Goal: Task Accomplishment & Management: Manage account settings

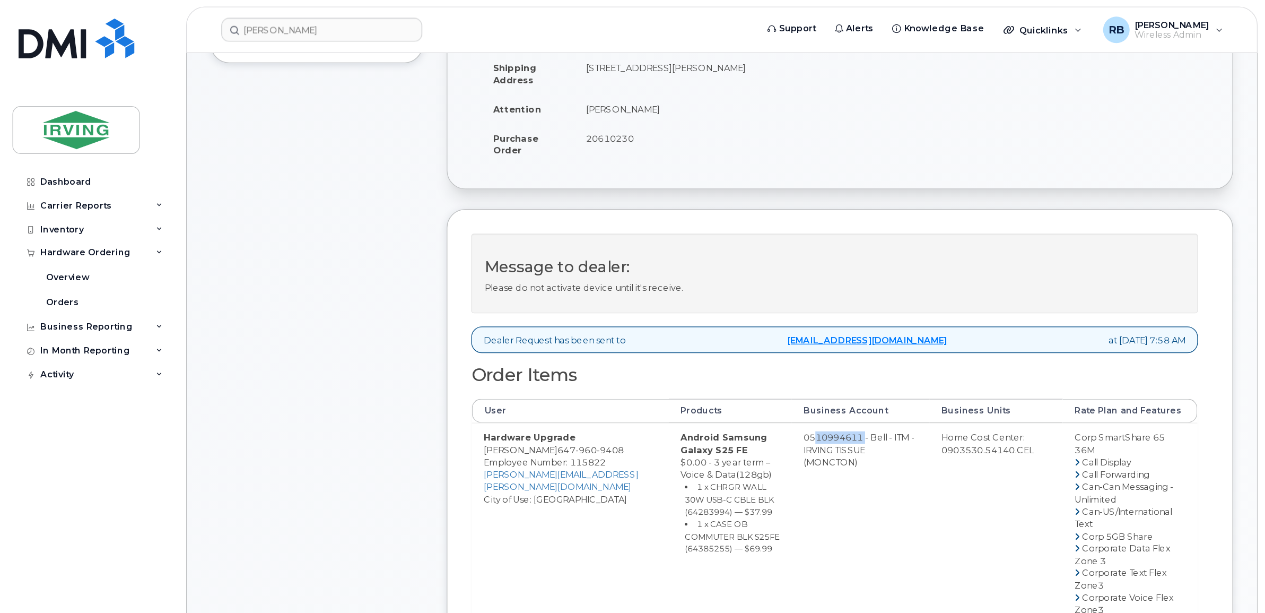
scroll to position [424, 0]
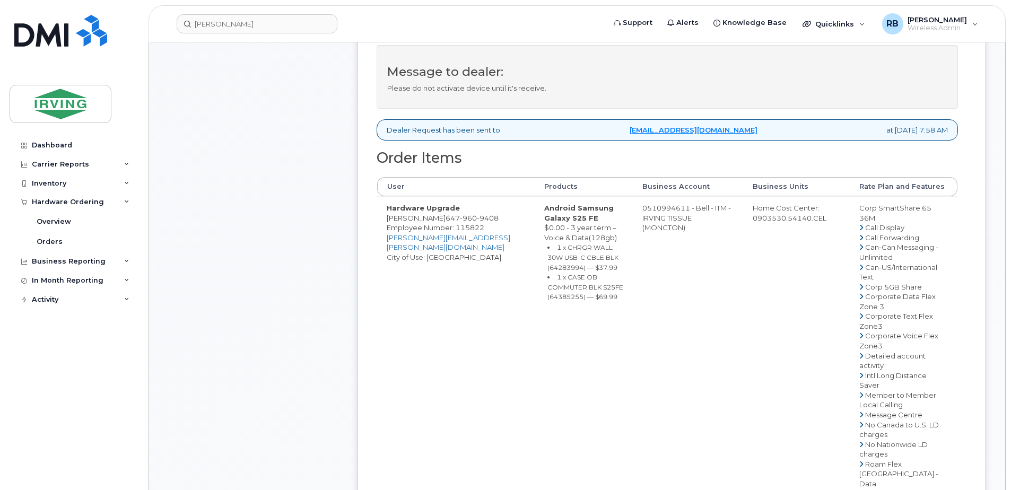
click at [447, 222] on span "647 960 9408" at bounding box center [472, 218] width 53 height 8
copy span "647 960 9408"
click at [320, 277] on div "Comments Leave Comment" at bounding box center [253, 324] width 170 height 1085
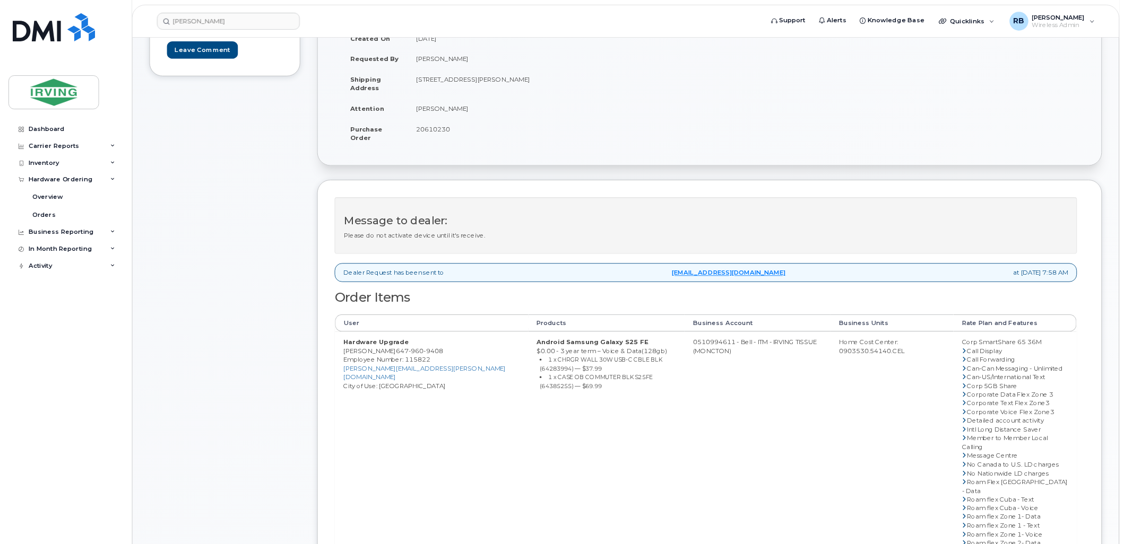
scroll to position [159, 0]
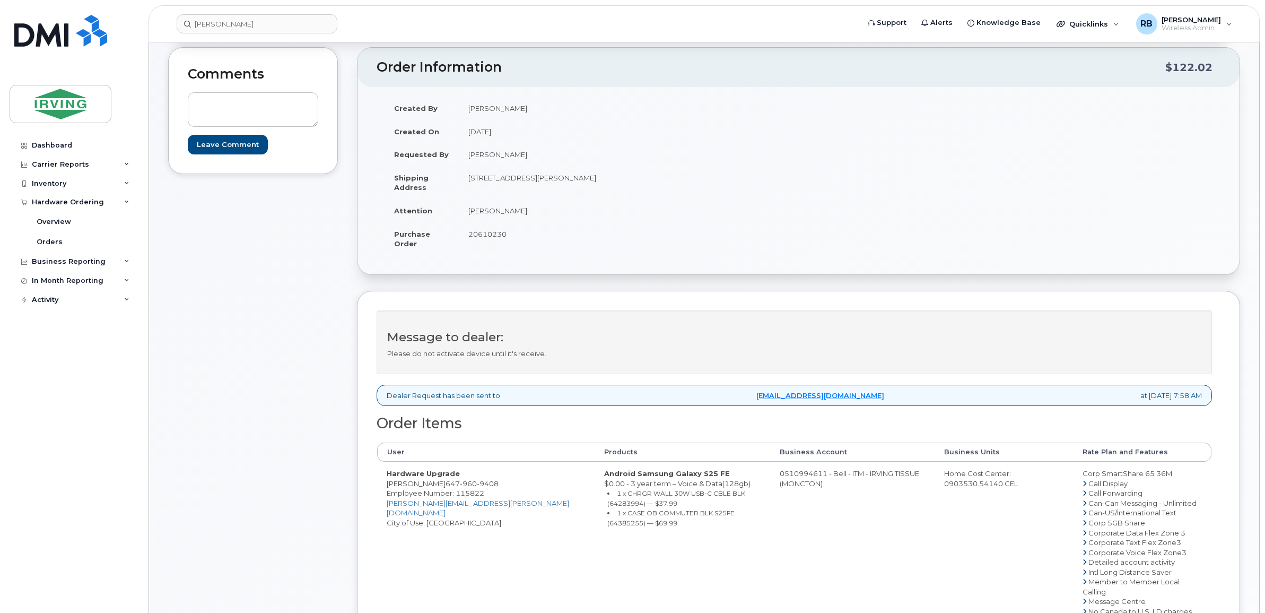
click at [223, 354] on div "Comments Leave Comment" at bounding box center [253, 491] width 170 height 888
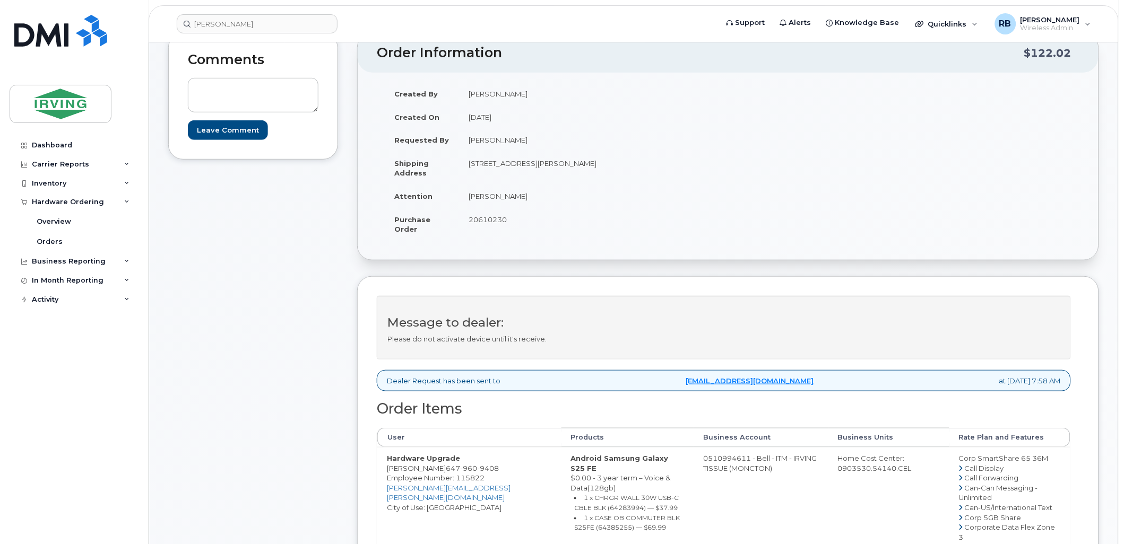
scroll to position [157, 0]
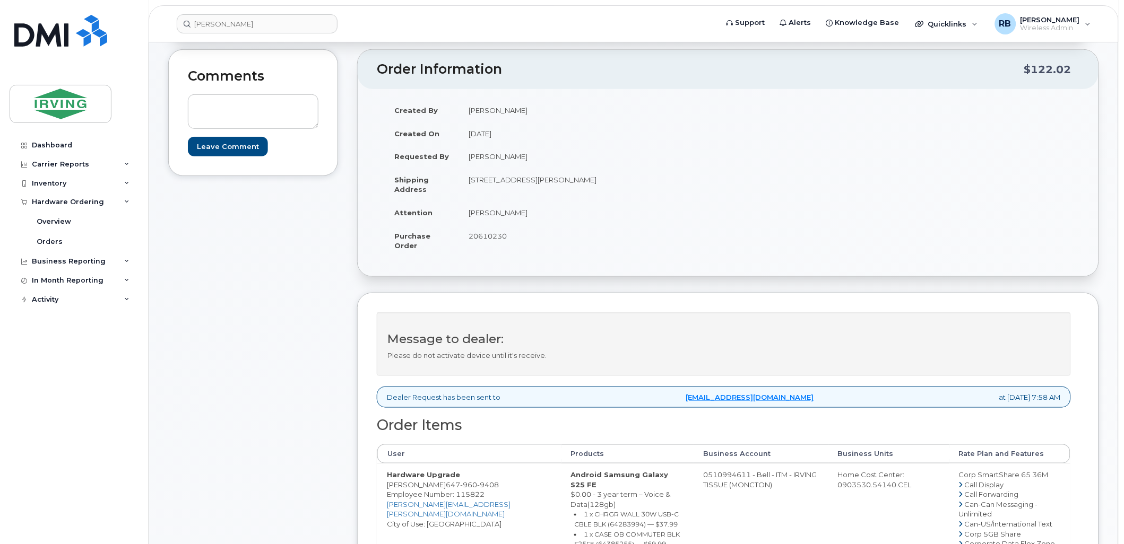
click at [460, 485] on span "960" at bounding box center [468, 485] width 17 height 8
copy span "647 960 9408"
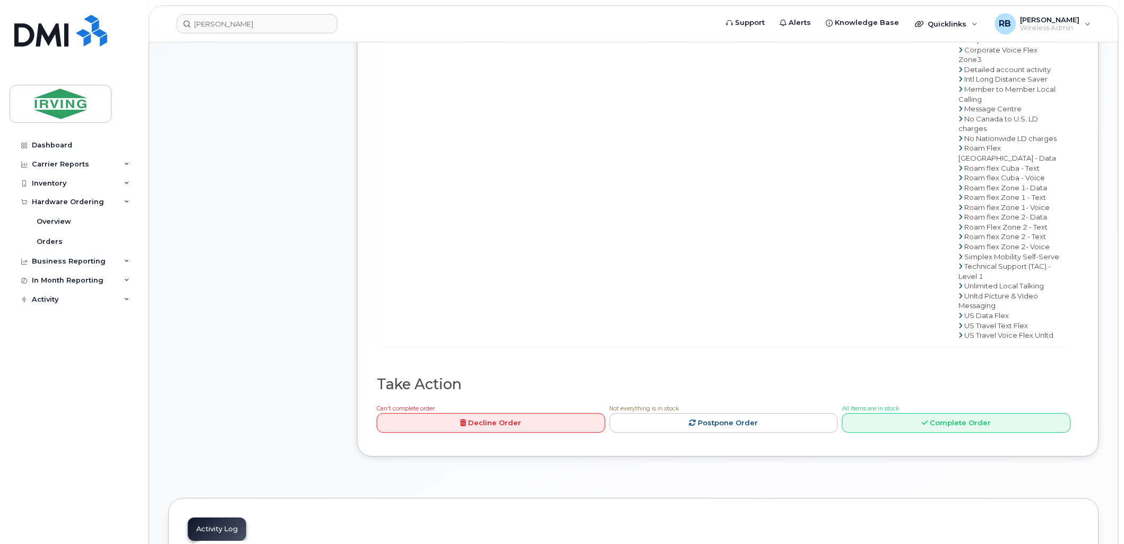
scroll to position [707, 0]
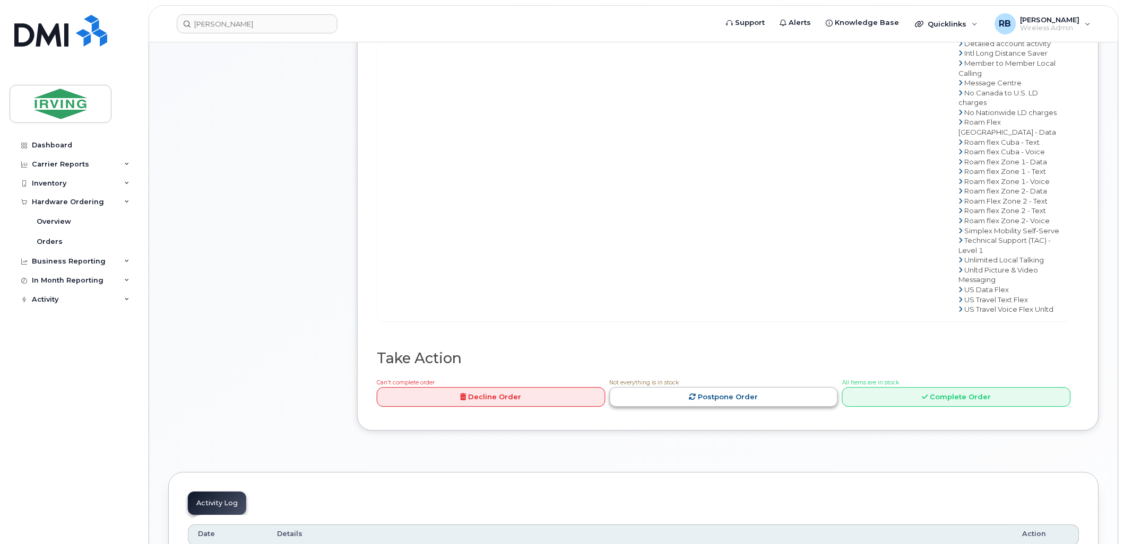
click at [750, 407] on link "Postpone Order" at bounding box center [724, 397] width 229 height 20
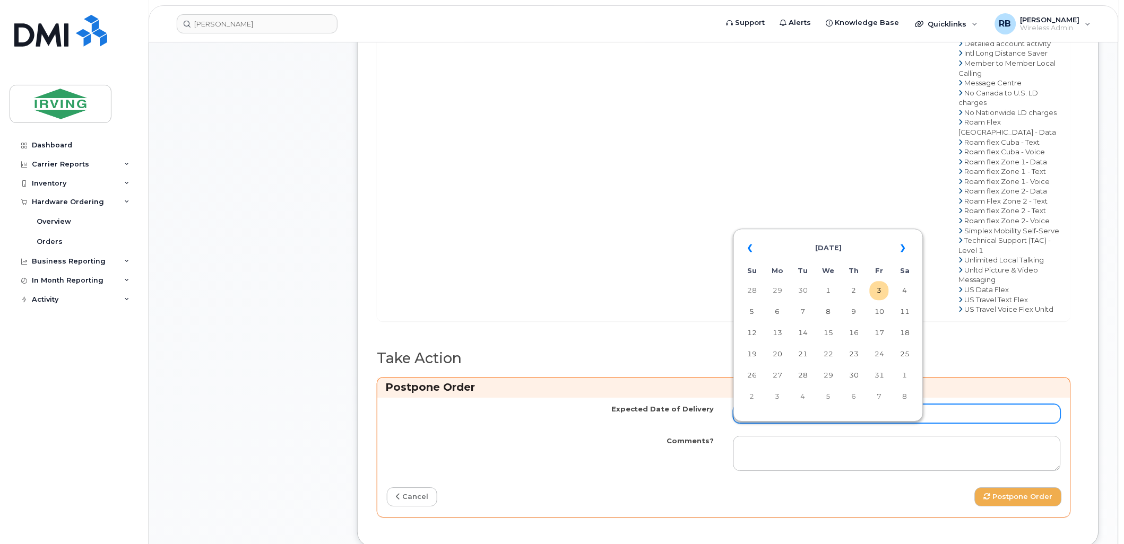
click at [752, 423] on input "Expected Date of Delivery" at bounding box center [896, 413] width 327 height 19
click at [858, 311] on td "9" at bounding box center [853, 311] width 19 height 19
type input "2025-10-09"
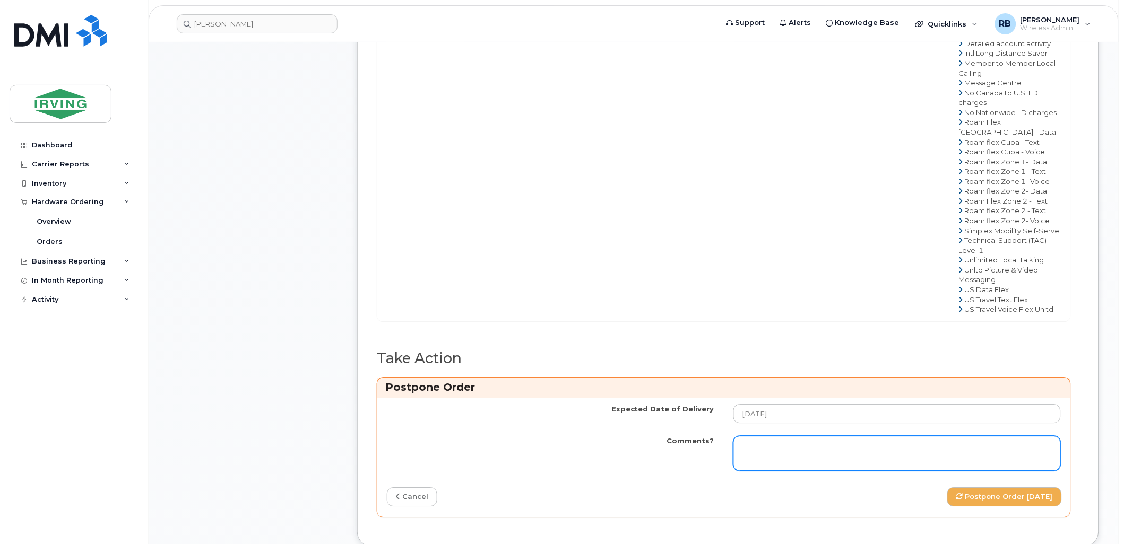
click at [765, 464] on textarea "Comments?" at bounding box center [896, 453] width 327 height 35
paste textarea "Order Confirmation – SO#26213195 Please note that item#[PHONE_NUMBER] (S25FE ph…"
type textarea "Order Confirmation – SO#26213195 Please note that item#[PHONE_NUMBER] (S25FE ph…"
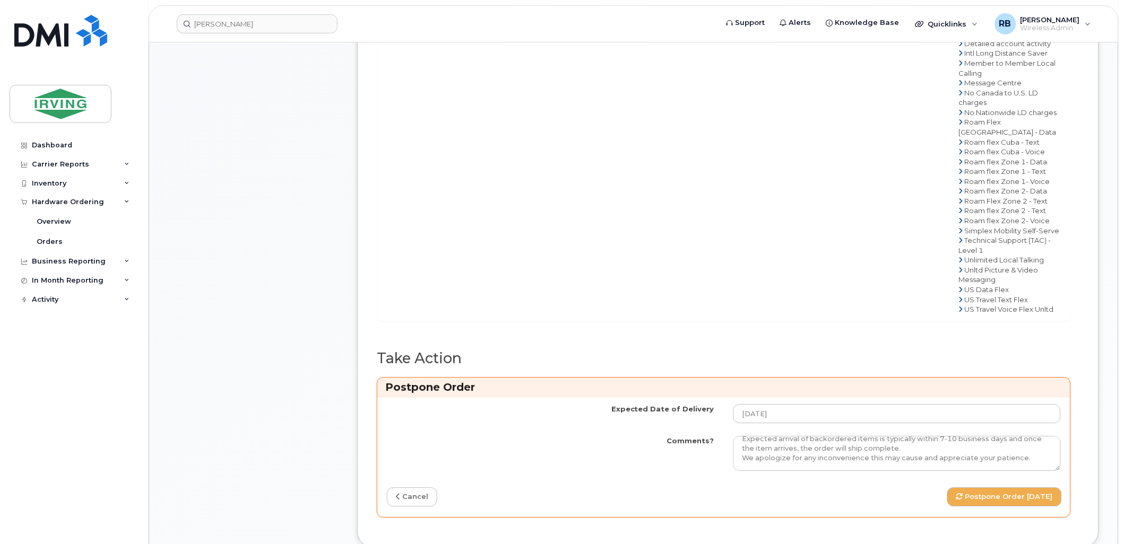
click at [268, 296] on div "Comments Leave Comment" at bounding box center [253, 31] width 170 height 1064
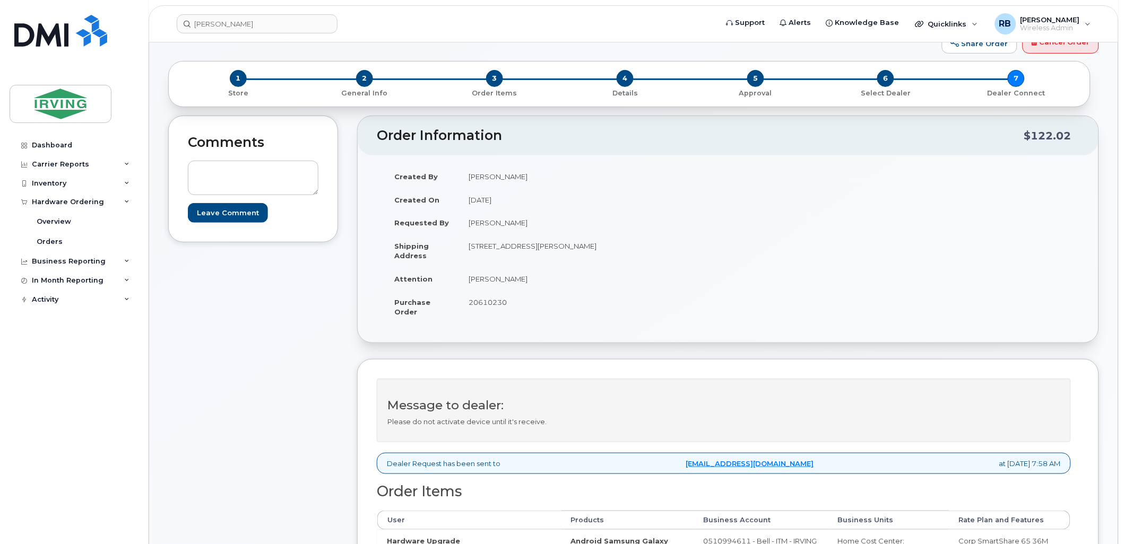
scroll to position [0, 0]
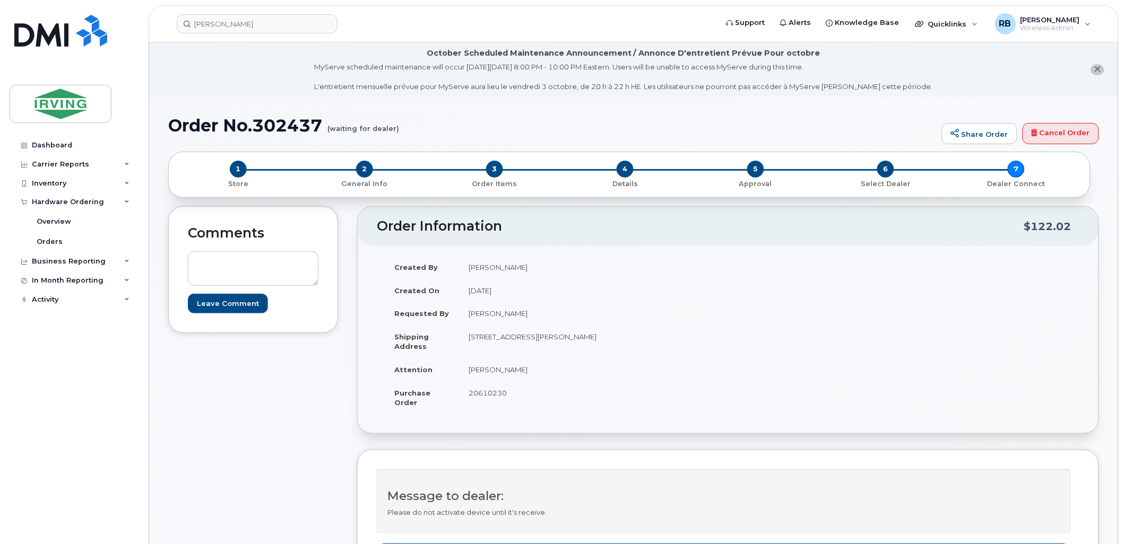
click at [492, 394] on span "20610230" at bounding box center [487, 393] width 38 height 8
copy span "20610230"
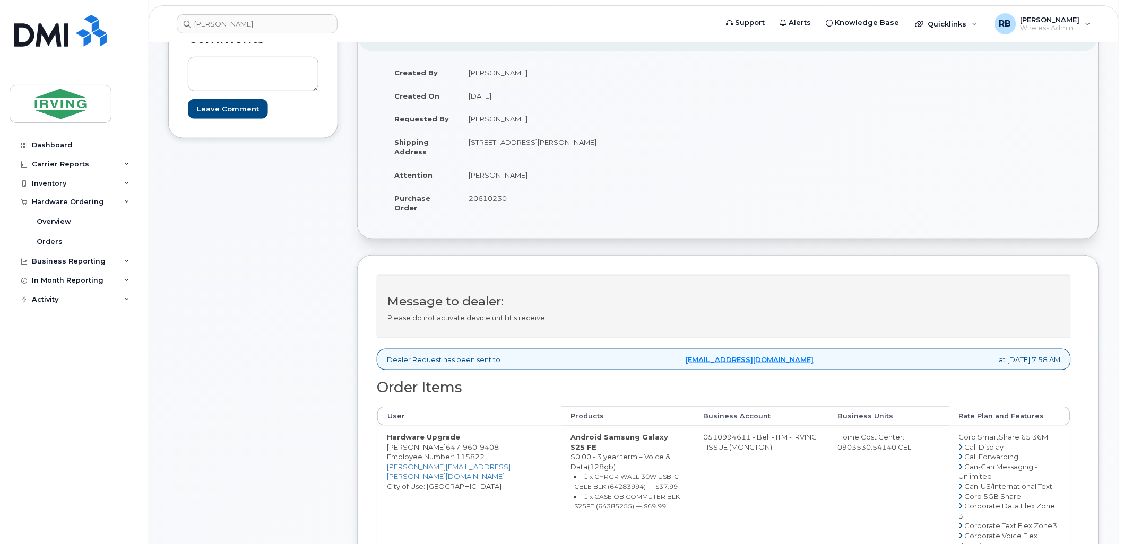
scroll to position [314, 0]
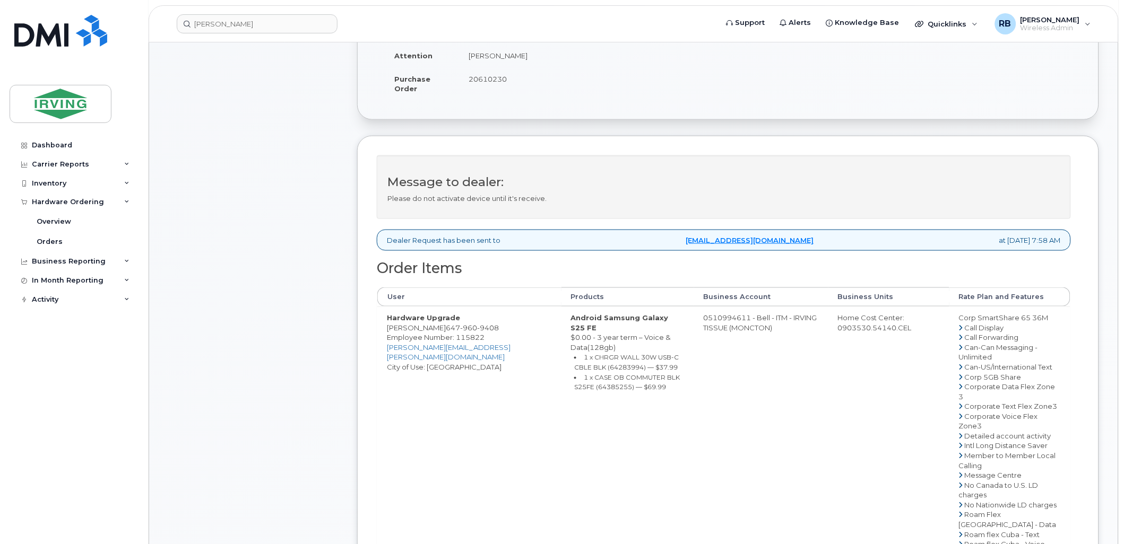
click at [357, 335] on div "Message to dealer: Please do not activate device until it's receive. Dealer Req…" at bounding box center [728, 538] width 742 height 805
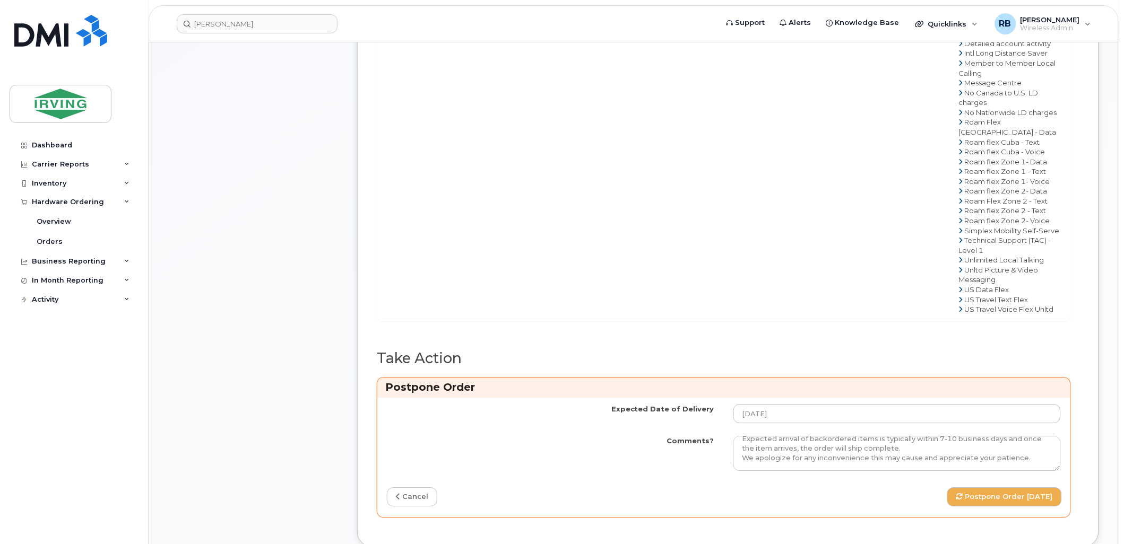
scroll to position [865, 0]
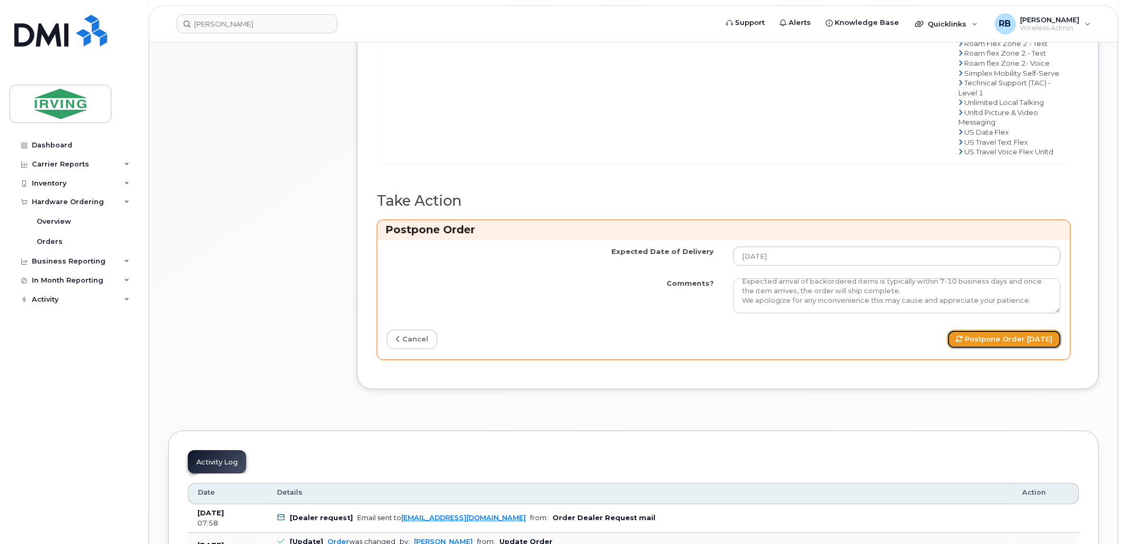
click at [962, 350] on button "Postpone Order 2025-10-09" at bounding box center [1004, 340] width 115 height 20
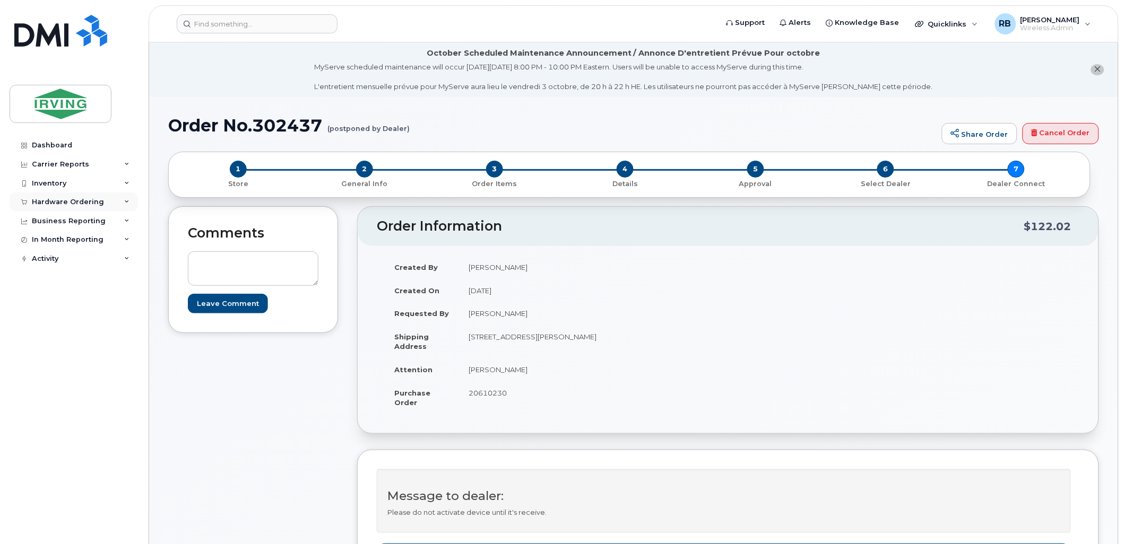
click at [79, 206] on div "Hardware Ordering" at bounding box center [68, 202] width 72 height 8
click at [59, 237] on div "Orders" at bounding box center [50, 242] width 26 height 10
